Goal: Transaction & Acquisition: Purchase product/service

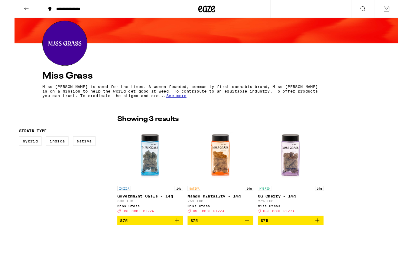
scroll to position [60, 0]
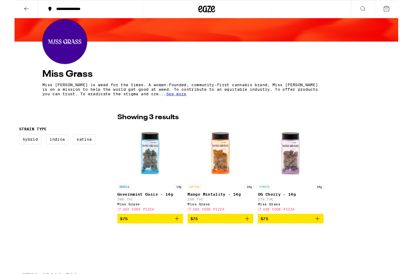
click at [21, 79] on div "Miss Grass Miss [PERSON_NAME] is weed for the times. A women-founded, community…" at bounding box center [206, 182] width 413 height 447
click at [35, 92] on p "Miss [PERSON_NAME] is weed for the times. A women-founded, community-first cann…" at bounding box center [180, 96] width 300 height 14
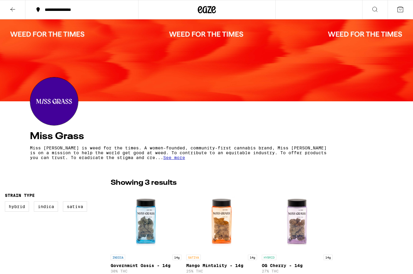
scroll to position [0, 0]
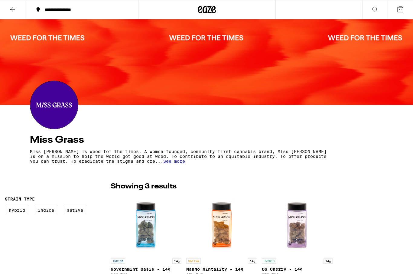
click at [13, 11] on icon at bounding box center [12, 9] width 7 height 7
click at [15, 12] on icon at bounding box center [12, 9] width 7 height 7
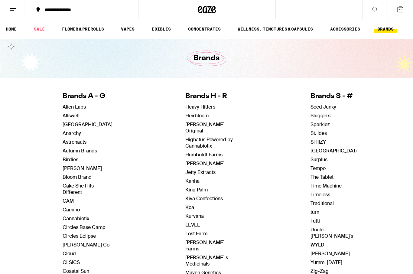
click at [15, 12] on icon at bounding box center [12, 9] width 7 height 7
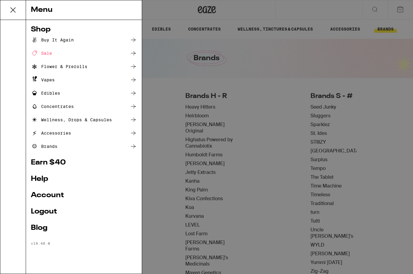
click at [55, 64] on div "Flower & Prerolls" at bounding box center [59, 66] width 56 height 7
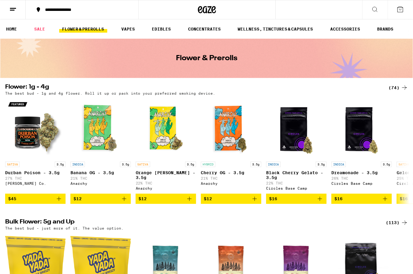
scroll to position [1, 0]
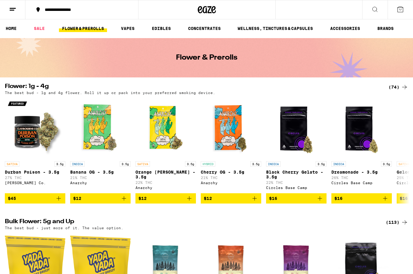
click at [37, 32] on link "SALE" at bounding box center [39, 28] width 17 height 7
click at [38, 31] on link "SALE" at bounding box center [39, 28] width 17 height 7
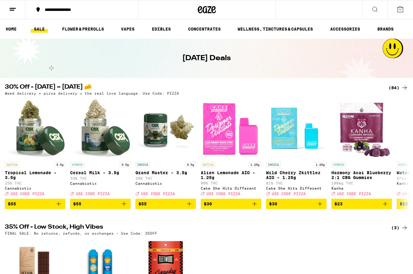
click at [389, 90] on div "(84)" at bounding box center [398, 87] width 20 height 7
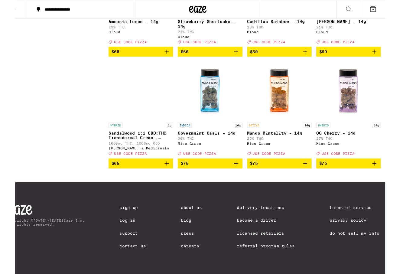
scroll to position [2338, 0]
click at [114, 124] on img "Open page for Sandalwood 1:1 CBD:THC Transdermal Cream - 1000mg from Mary's Med…" at bounding box center [144, 93] width 60 height 60
